Goal: Task Accomplishment & Management: Use online tool/utility

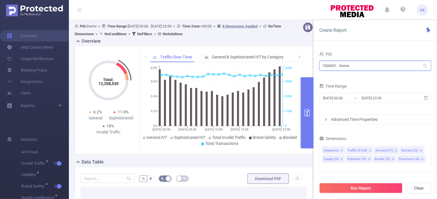
click at [350, 65] on input "1000001 - Demo" at bounding box center [375, 66] width 112 height 10
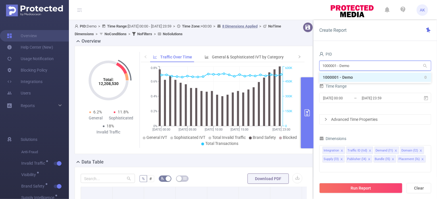
drag, startPoint x: 360, startPoint y: 66, endPoint x: 313, endPoint y: 63, distance: 47.4
paste input "791"
type input "1000791"
click at [334, 78] on li "1000791 - FT_Betway 6.35M [1.17M rows]" at bounding box center [375, 77] width 112 height 9
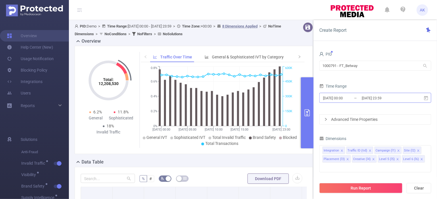
click at [338, 97] on input "[DATE] 00:00" at bounding box center [345, 98] width 46 height 8
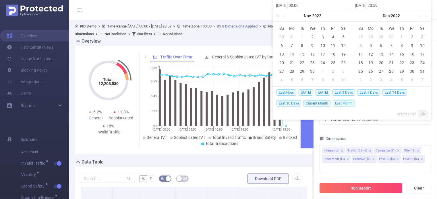
click at [344, 104] on span "Last Month" at bounding box center [343, 103] width 22 height 6
type input "[DATE] 00:00"
type input "[DATE] 23:59"
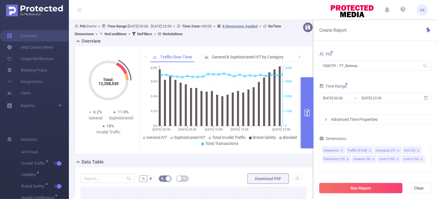
click at [358, 188] on button "Run Report" at bounding box center [360, 188] width 83 height 10
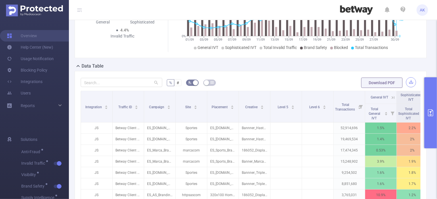
scroll to position [86, 0]
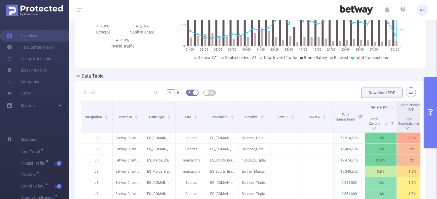
click at [406, 94] on button "button" at bounding box center [411, 92] width 10 height 10
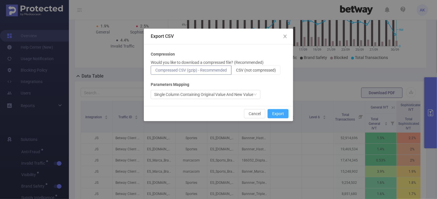
click at [283, 111] on button "Export" at bounding box center [277, 113] width 21 height 9
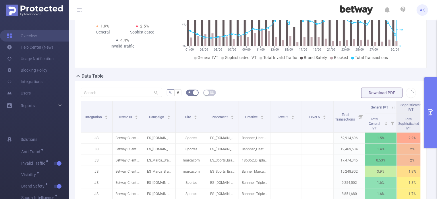
click at [268, 88] on form "% # Download PDF" at bounding box center [251, 92] width 340 height 11
click at [427, 114] on icon "primary" at bounding box center [430, 113] width 7 height 7
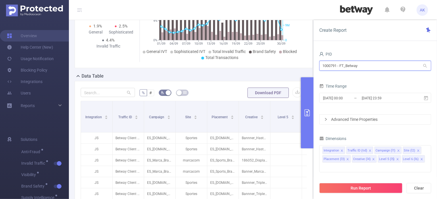
drag, startPoint x: 368, startPoint y: 68, endPoint x: 302, endPoint y: 71, distance: 66.3
click at [302, 71] on section "PID: FT_Betway > Time Range: [DATE] 00:00 - [DATE] 23:59 > Time Zone: +00:00 > …" at bounding box center [253, 126] width 368 height 384
paste input "863"
type input "1000863"
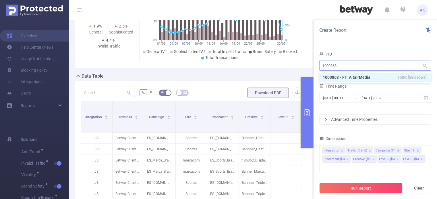
click at [363, 77] on li "1000863 - FT_AltairMedia 158K [68K rows]" at bounding box center [375, 77] width 112 height 9
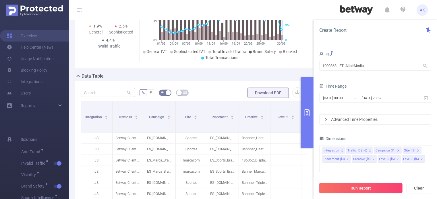
click at [360, 185] on button "Run Report" at bounding box center [360, 188] width 83 height 10
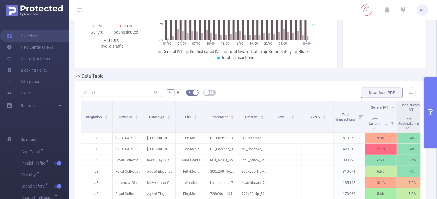
click at [269, 85] on div "% # Download PDF Integration Traffic ID Campaign Site Placement Creative Level …" at bounding box center [251, 191] width 352 height 220
click at [406, 89] on button "button" at bounding box center [411, 92] width 10 height 10
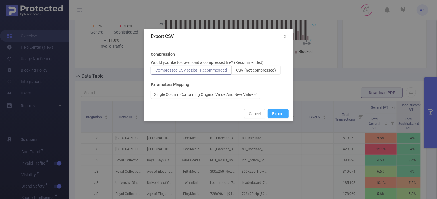
click at [282, 114] on button "Export" at bounding box center [277, 113] width 21 height 9
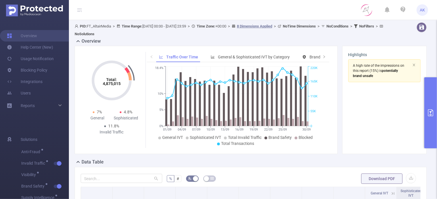
click at [436, 110] on button "primary" at bounding box center [430, 112] width 13 height 71
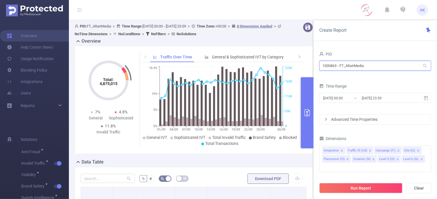
drag, startPoint x: 379, startPoint y: 68, endPoint x: 320, endPoint y: 64, distance: 58.4
click at [320, 64] on input "1000863 - FT_AltairMedia" at bounding box center [375, 66] width 112 height 10
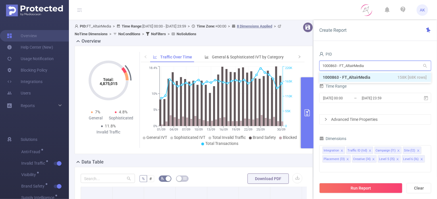
paste input "1026"
type input "1001026"
click at [337, 76] on li "1001026 - FT_Tangobet 0" at bounding box center [375, 77] width 112 height 9
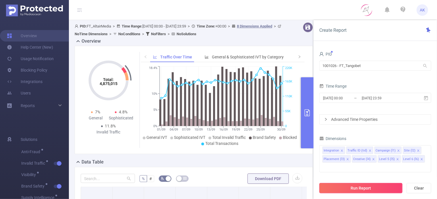
click at [364, 191] on button "Run Report" at bounding box center [360, 188] width 83 height 10
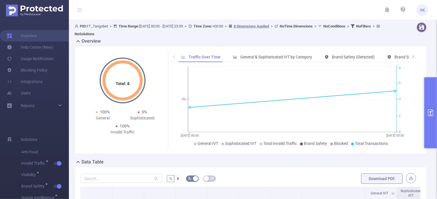
click at [406, 178] on button "button" at bounding box center [411, 179] width 10 height 10
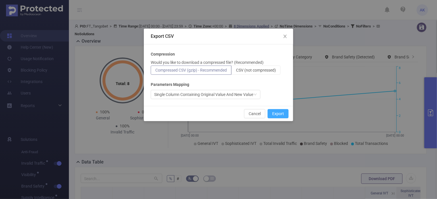
click at [279, 114] on button "Export" at bounding box center [277, 113] width 21 height 9
